Goal: Find specific page/section: Find specific page/section

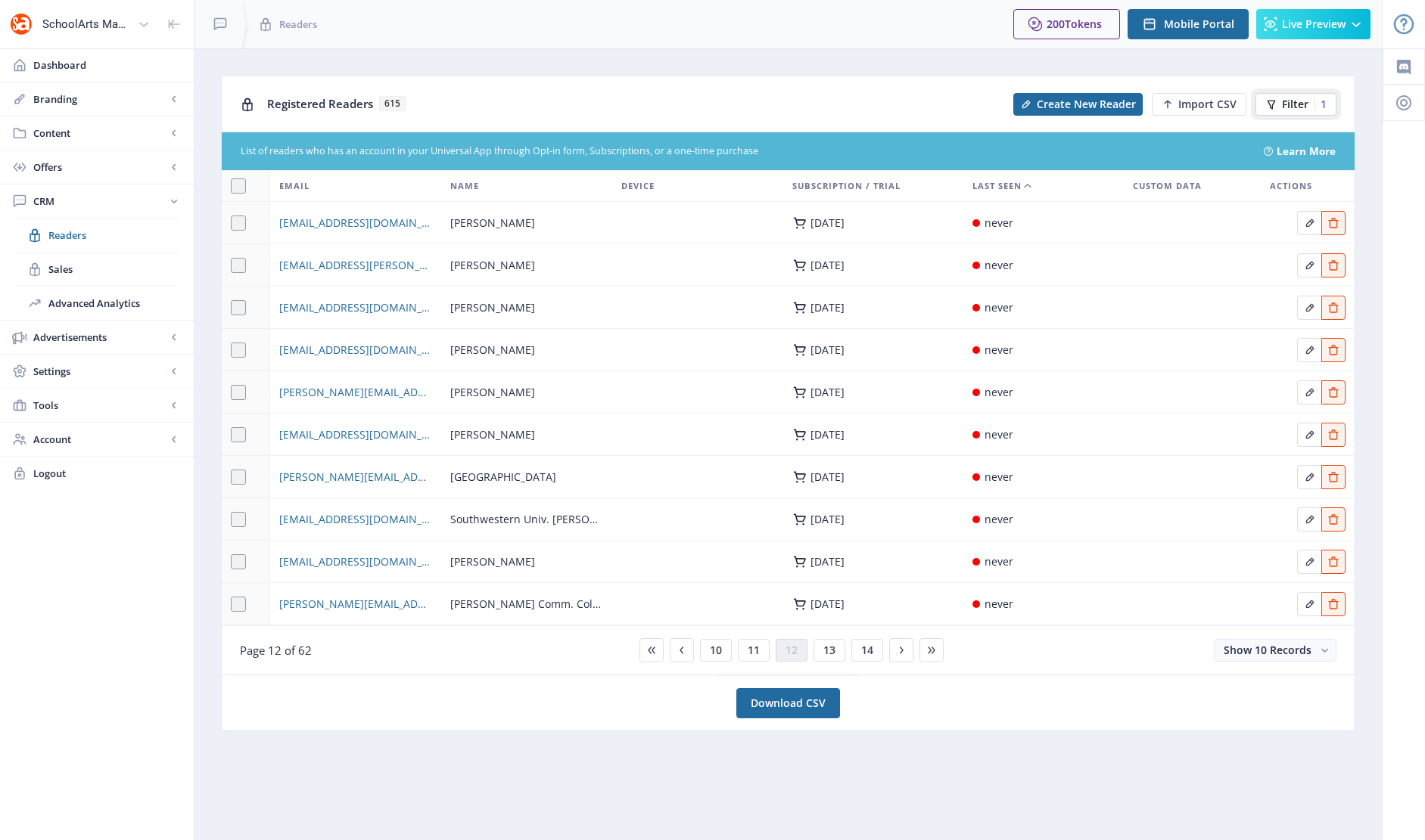
click at [1283, 101] on span "Filter" at bounding box center [1295, 104] width 27 height 12
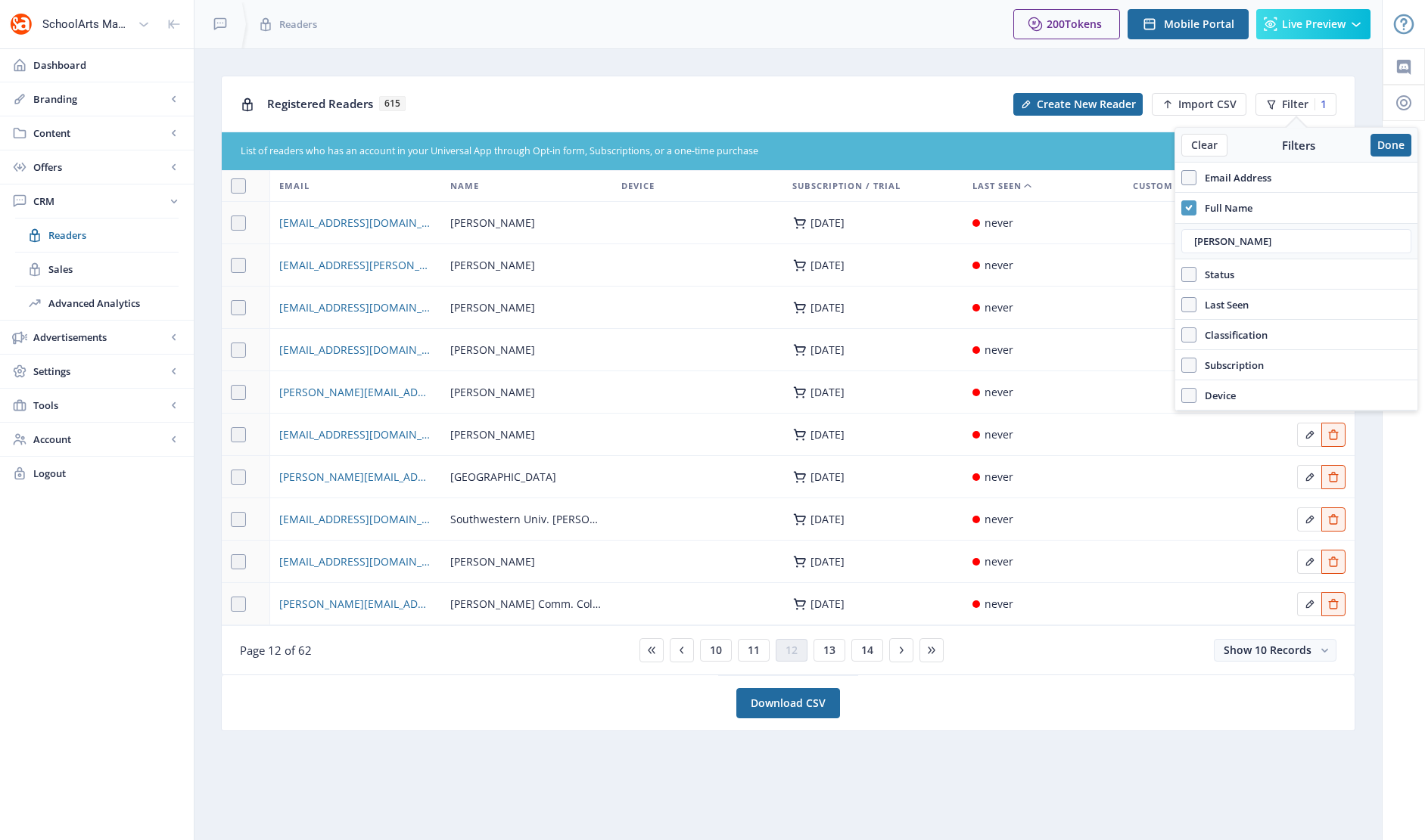
click at [1188, 208] on use at bounding box center [1188, 207] width 7 height 6
click at [1181, 208] on input "Full Name" at bounding box center [1181, 207] width 1 height 1
click at [1189, 208] on span at bounding box center [1188, 207] width 15 height 15
click at [1181, 208] on input "Full Name" at bounding box center [1181, 207] width 1 height 1
checkbox input "true"
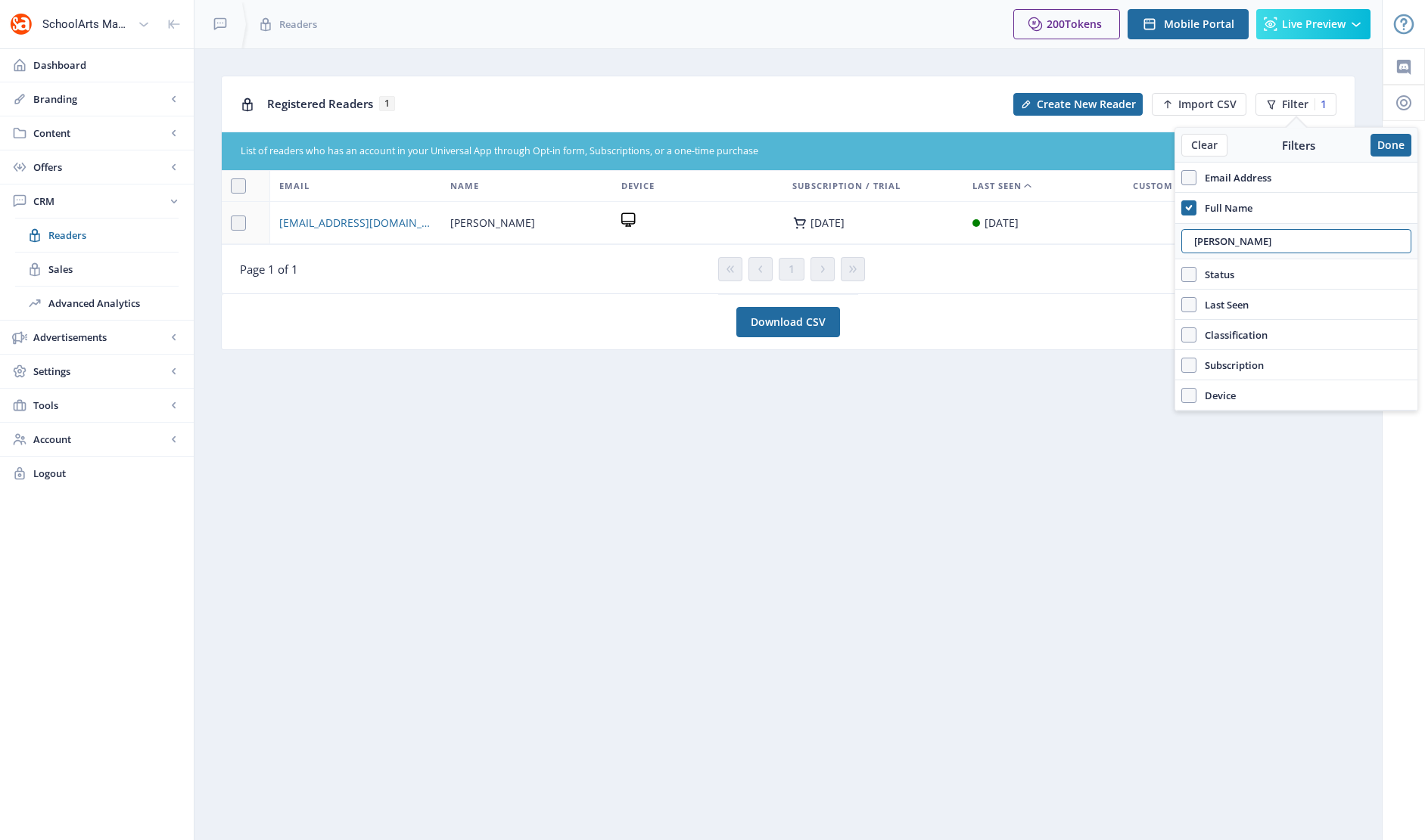
drag, startPoint x: 1215, startPoint y: 237, endPoint x: 1140, endPoint y: 228, distance: 75.5
click at [1140, 228] on nb-layout "SchoolArts Magazine Dashboard Branding App Appearance Brand Brief Pages SEO Web…" at bounding box center [712, 420] width 1425 height 840
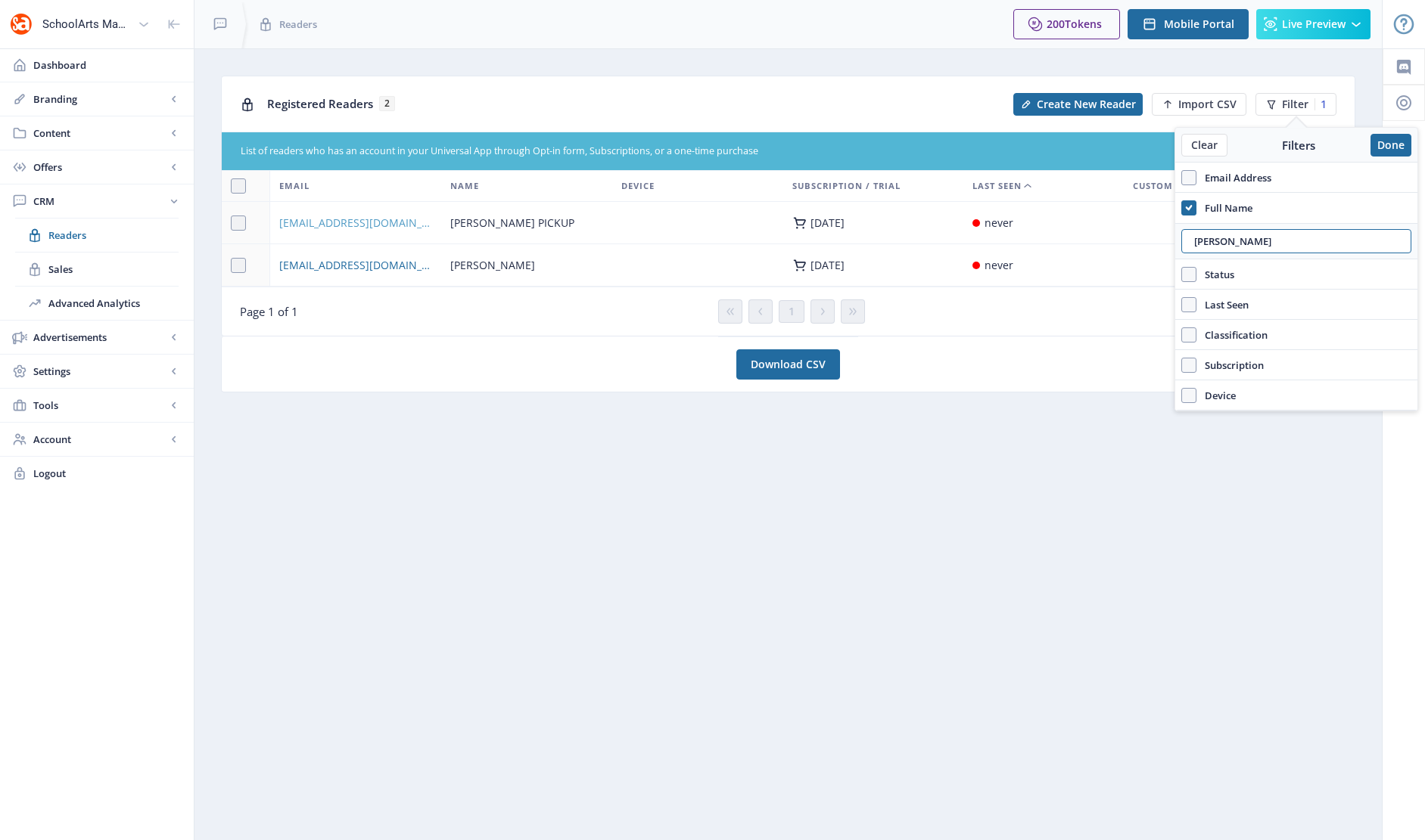
type input "[PERSON_NAME]"
click at [338, 225] on span "[EMAIL_ADDRESS][DOMAIN_NAME]" at bounding box center [355, 223] width 153 height 18
